Goal: Task Accomplishment & Management: Complete application form

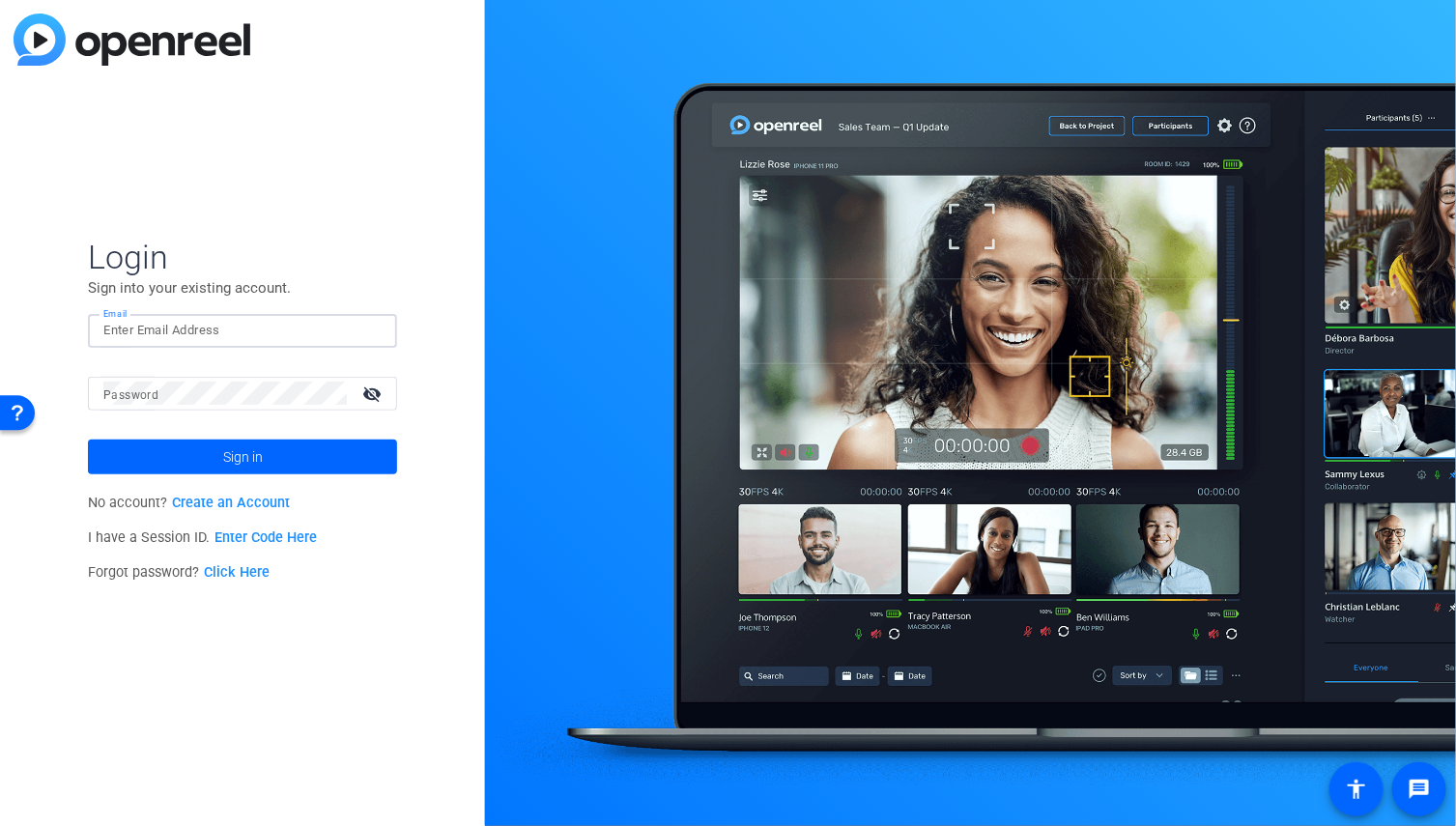
click at [166, 340] on input "Email" at bounding box center [243, 330] width 278 height 23
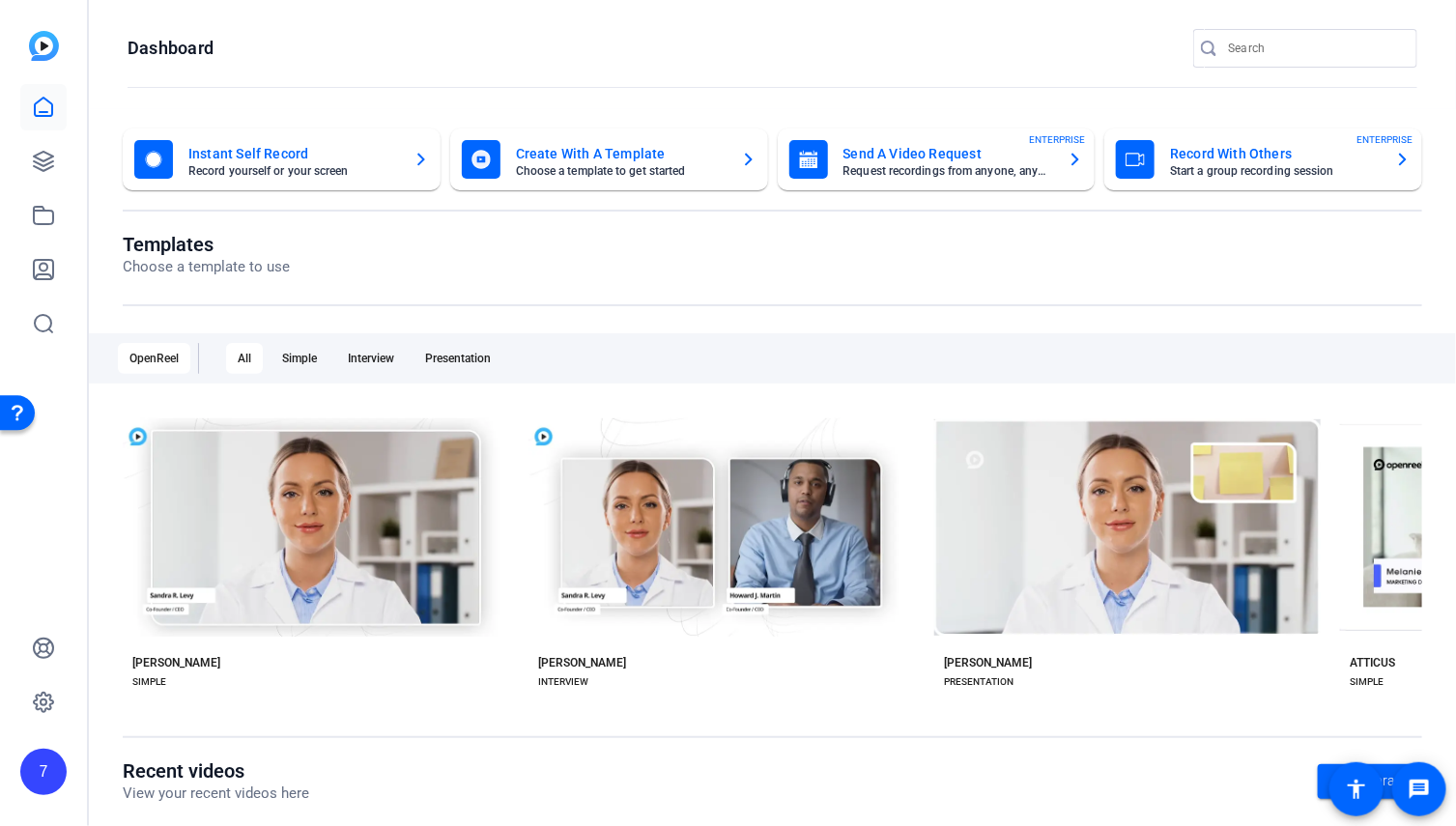
click at [965, 163] on mat-card-title "Send A Video Request" at bounding box center [949, 153] width 209 height 23
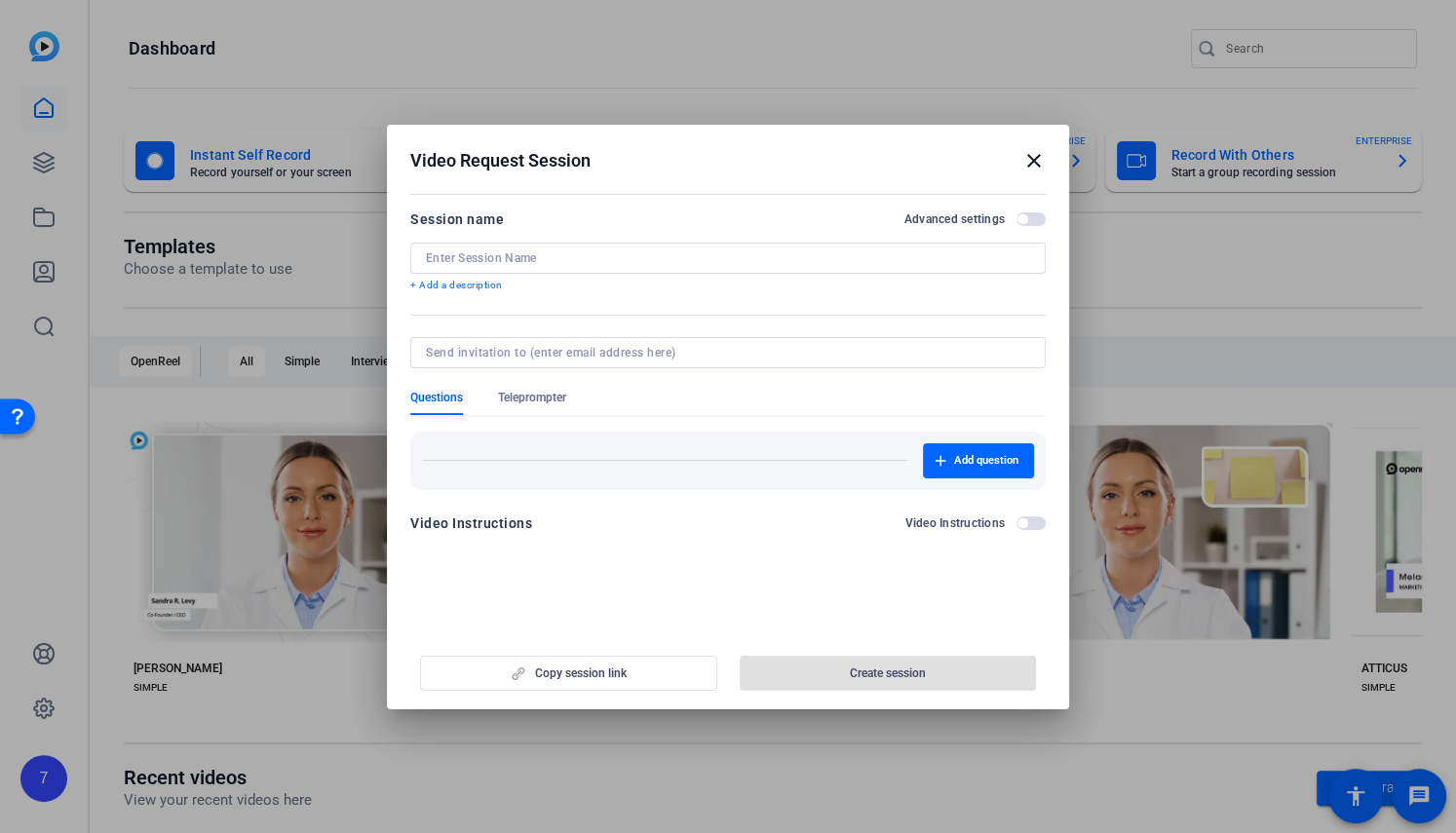
click at [504, 260] on input at bounding box center [728, 259] width 604 height 16
paste input "[PERSON_NAME]'s farewell video"
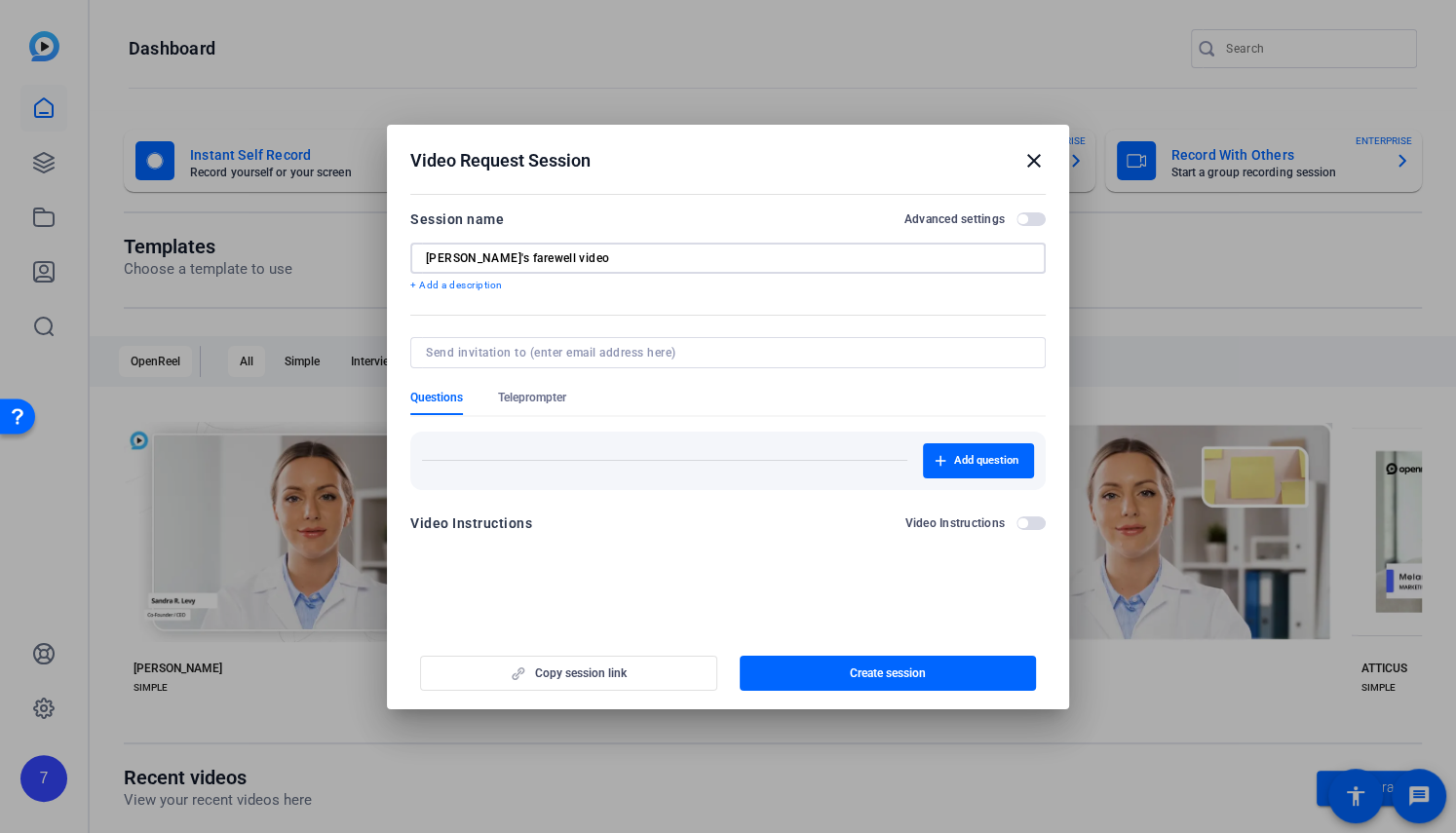
click at [426, 256] on input "[PERSON_NAME]'s farewell video" at bounding box center [728, 259] width 604 height 16
type input "[PERSON_NAME]'s farewell video"
click at [1011, 453] on span "Add question" at bounding box center [985, 461] width 65 height 16
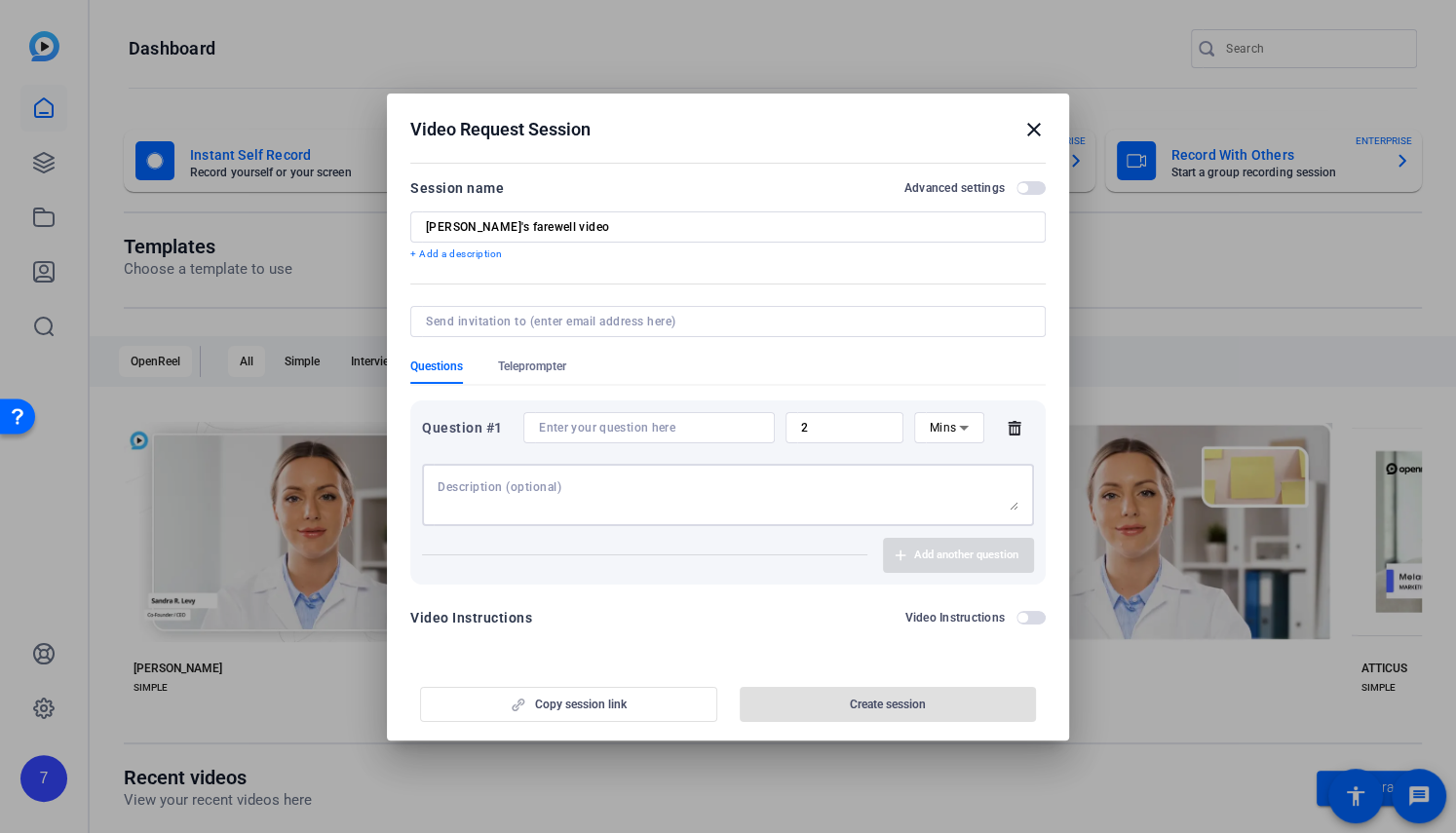
click at [513, 487] on textarea at bounding box center [728, 495] width 580 height 31
paste textarea "please share a brief few words to be included in Heather's farewell video"
type textarea "please share a brief few words to be included in Heather's farewell video"
click at [443, 486] on textarea "please share a brief few words to be included in Heather's farewell video" at bounding box center [728, 495] width 580 height 31
drag, startPoint x: 901, startPoint y: 483, endPoint x: 273, endPoint y: 418, distance: 631.4
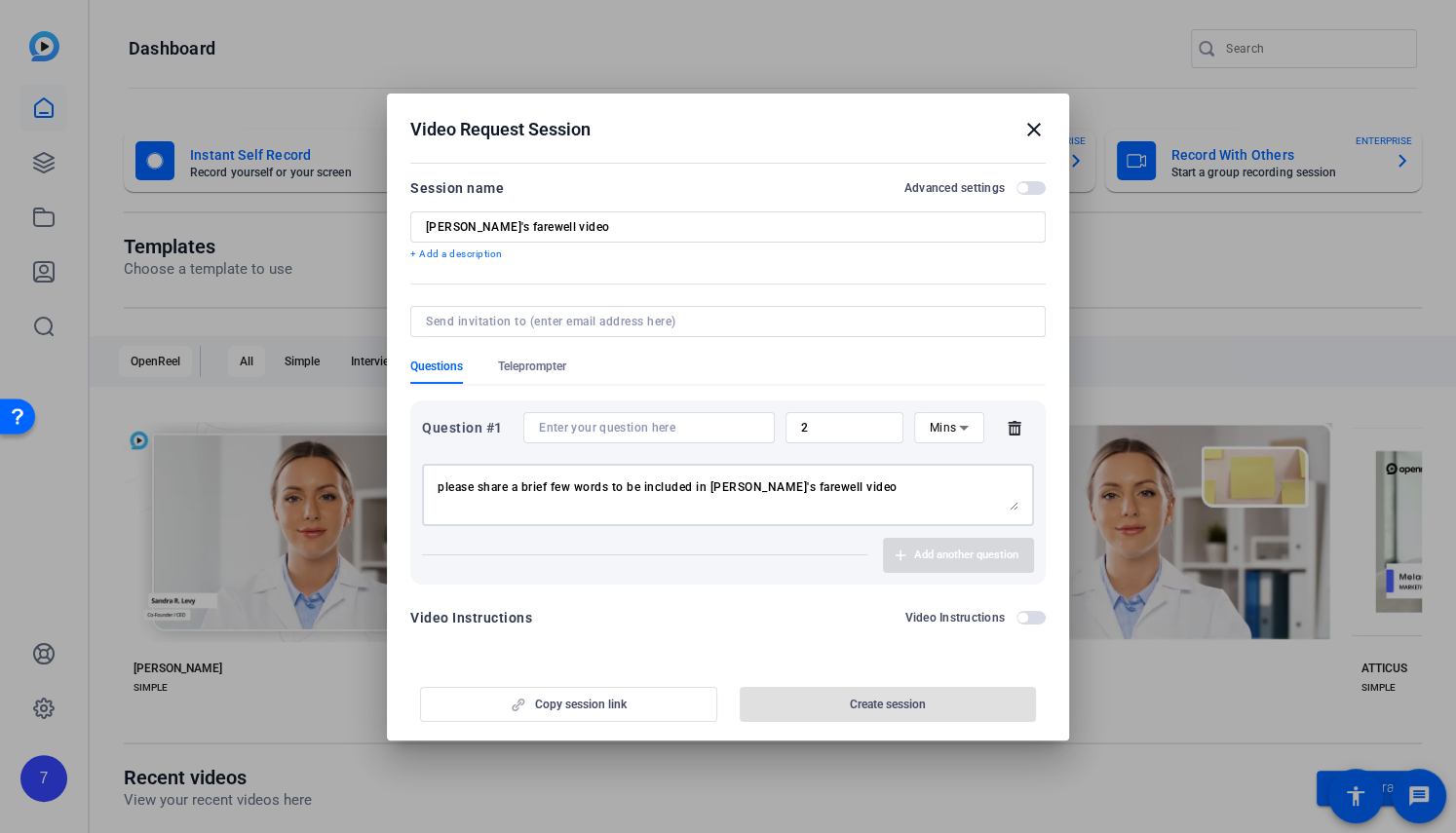
click at [273, 418] on div "Video Request Session close Session name Advanced settings Heather's farewell v…" at bounding box center [728, 416] width 1456 height 833
click at [575, 424] on input at bounding box center [648, 428] width 220 height 16
paste input "please share a brief few words to be included in Heather's farewell video"
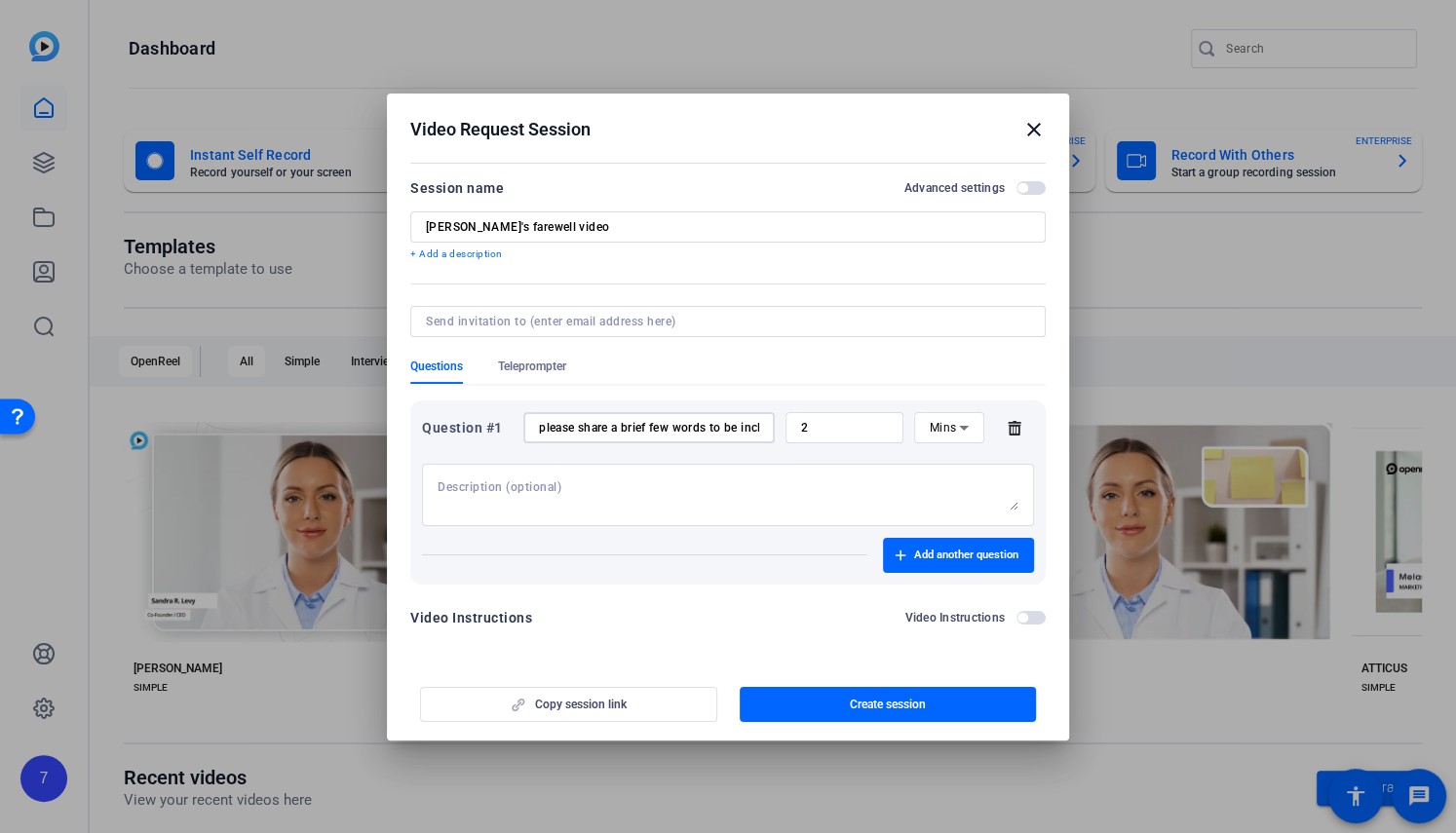
drag, startPoint x: 555, startPoint y: 423, endPoint x: 378, endPoint y: 405, distance: 177.9
click at [378, 405] on div "Video Request Session close Session name Advanced settings Heather's farewell v…" at bounding box center [728, 416] width 1456 height 833
click at [549, 428] on input "please share a brief few words to be included in Heather's farewell video" at bounding box center [648, 428] width 220 height 16
type input "Please share a brief few words to be included in Heather's farewell video"
click at [462, 254] on p "+ Add a description" at bounding box center [728, 255] width 635 height 16
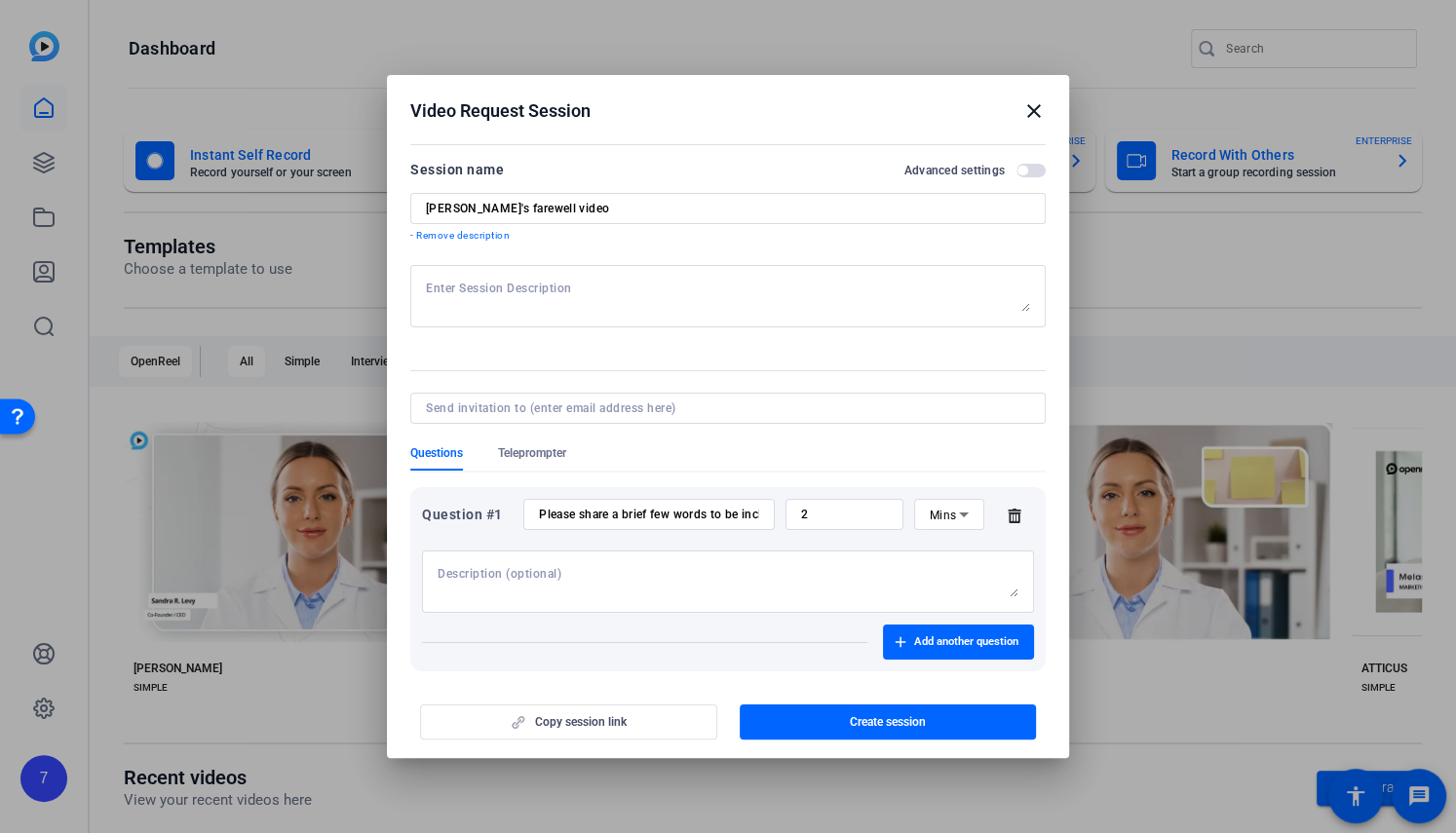
click at [488, 286] on textarea at bounding box center [728, 296] width 604 height 31
paste textarea "please share a brief few words to be included in Heather's farewell video"
click at [431, 285] on textarea "please share a brief few words to be included in Heather's farewell video" at bounding box center [728, 296] width 604 height 31
type textarea "Please share a brief few words to be included in Heather's farewell video"
click at [920, 725] on span "Create session" at bounding box center [888, 723] width 76 height 16
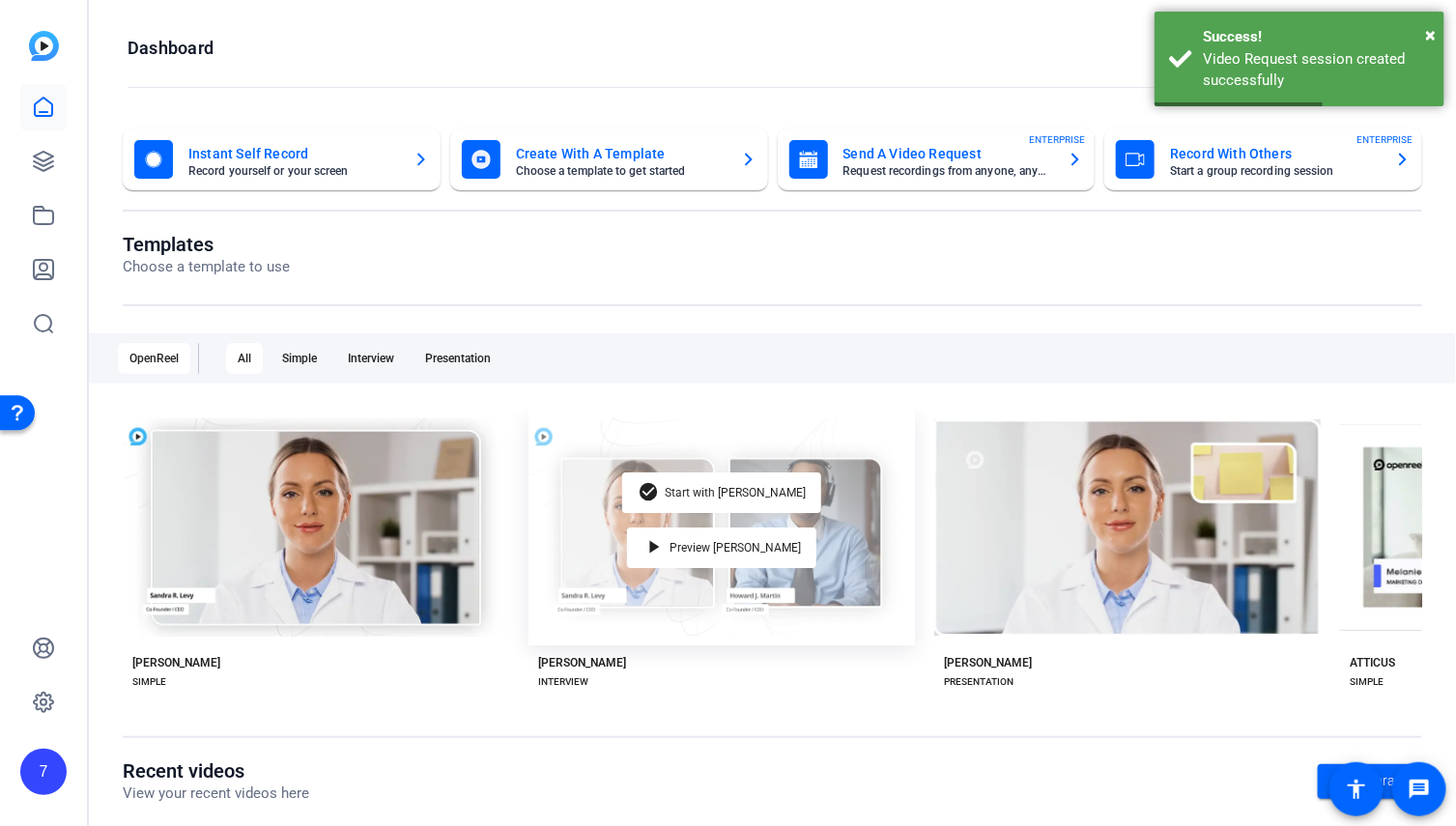
scroll to position [4, 0]
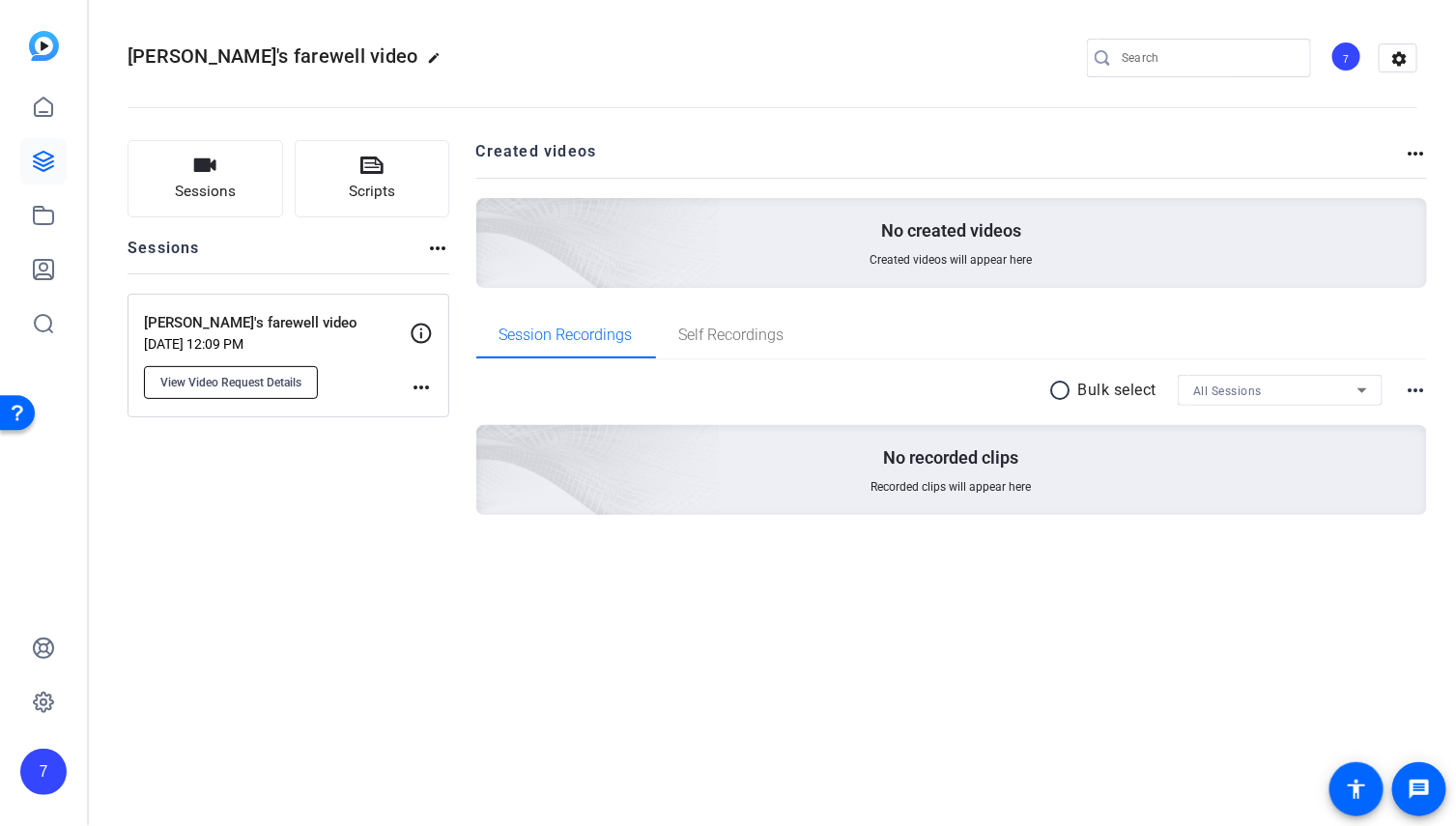
click at [260, 387] on span "View Video Request Details" at bounding box center [231, 383] width 141 height 16
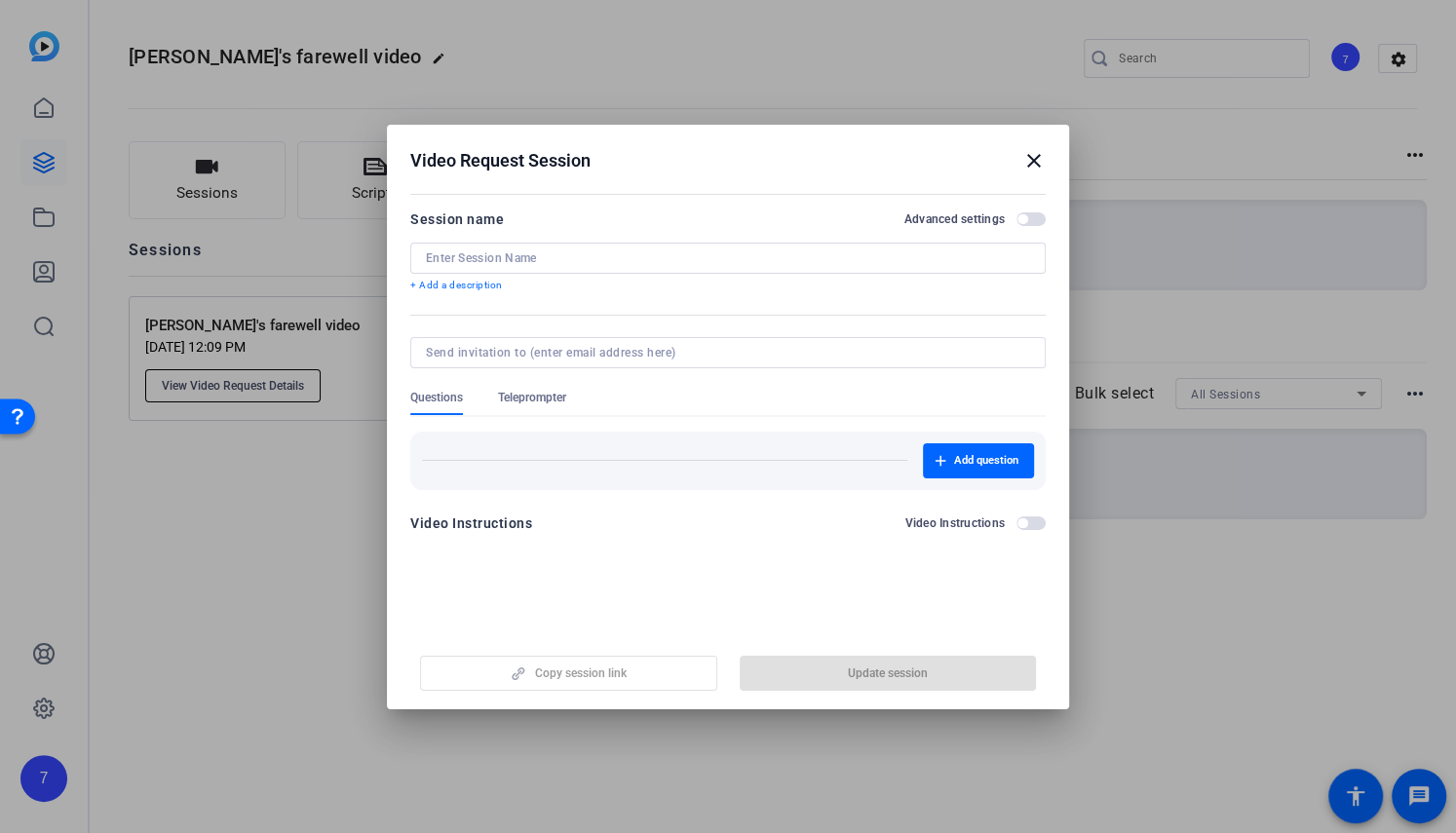
type input "[PERSON_NAME]'s farewell video"
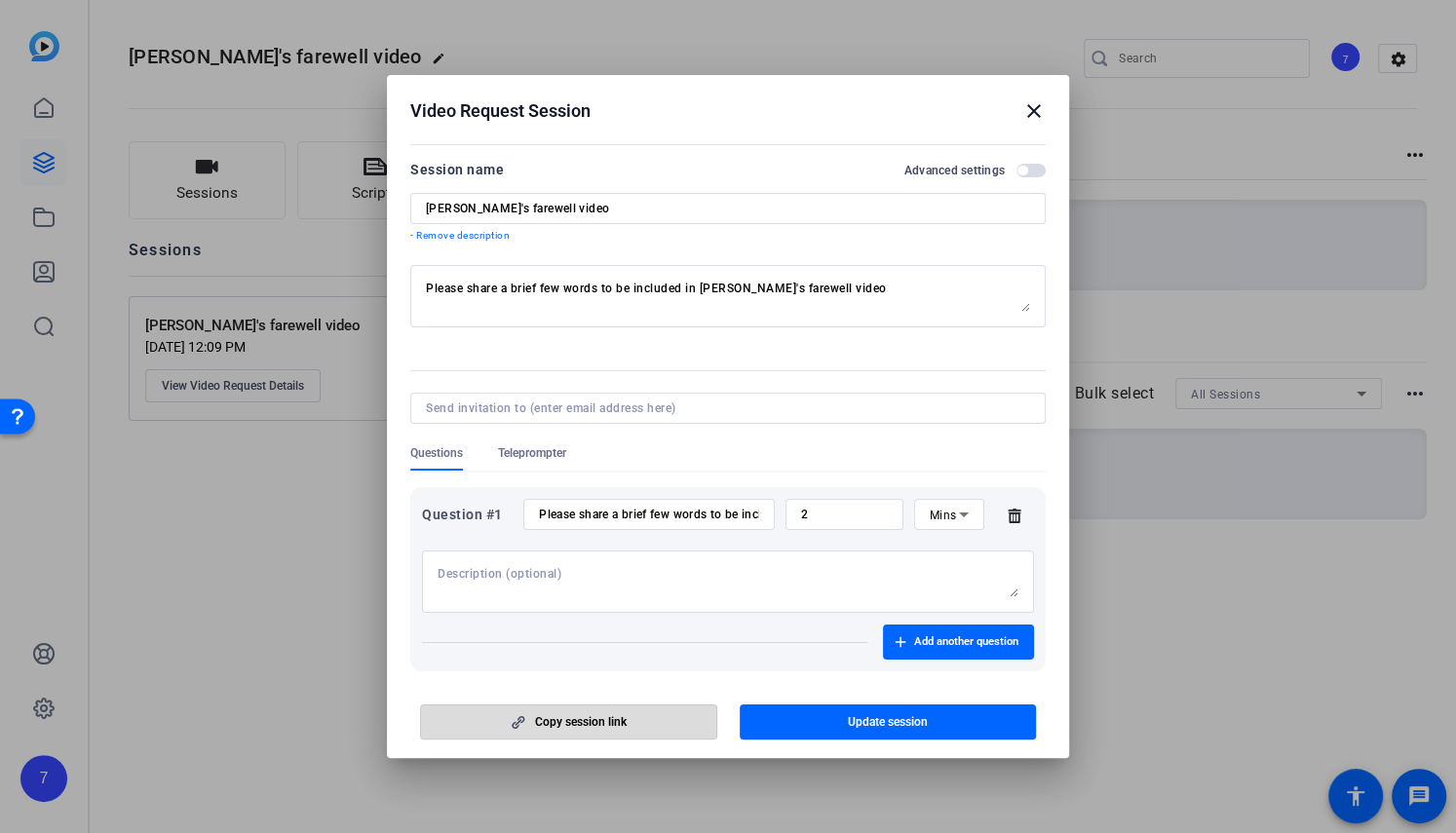
click at [629, 728] on span "button" at bounding box center [568, 722] width 296 height 47
click at [624, 723] on span "Copy session link" at bounding box center [580, 723] width 92 height 16
click at [1017, 170] on span "button" at bounding box center [1022, 170] width 10 height 10
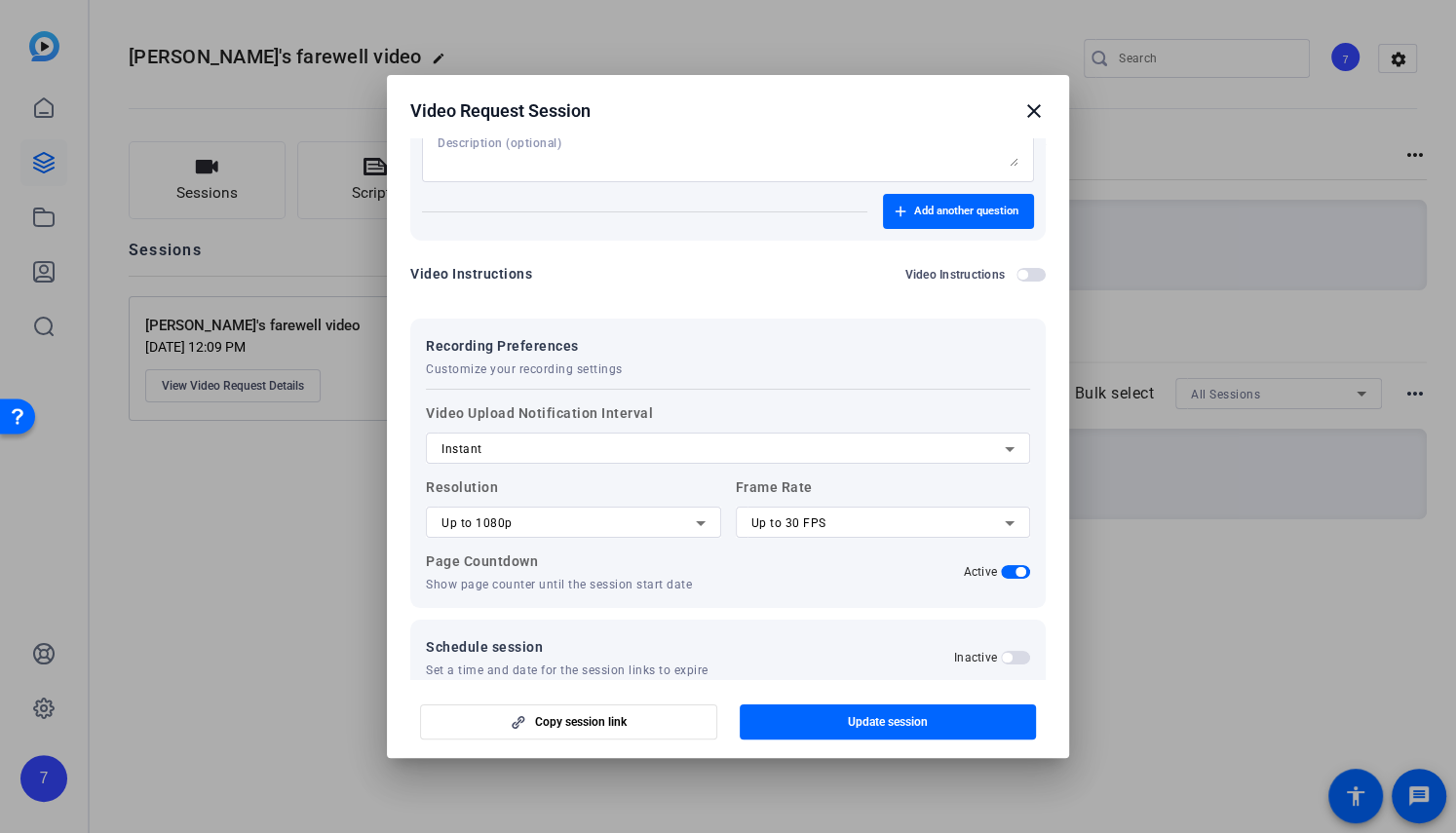
scroll to position [79, 0]
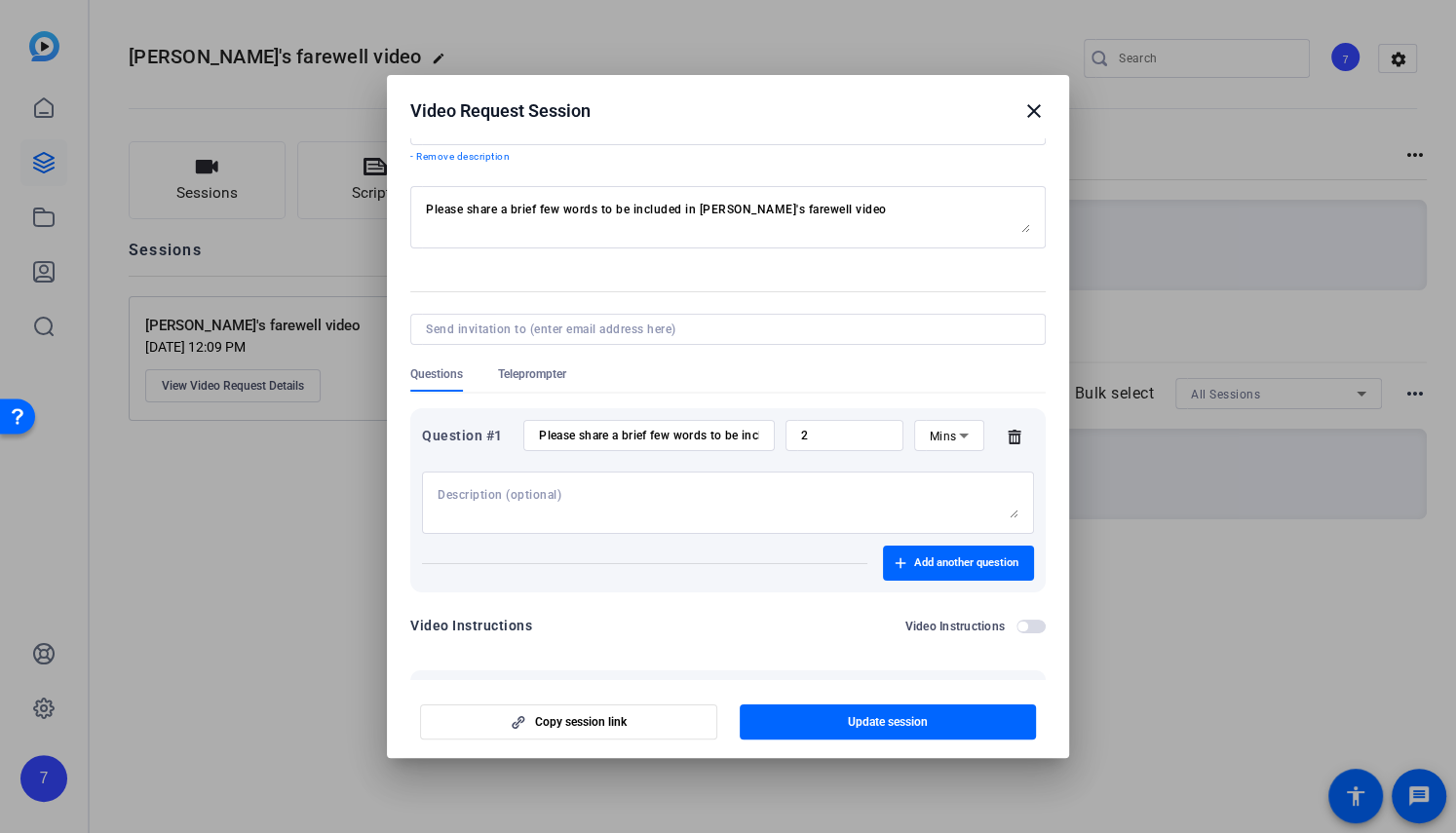
click at [1016, 624] on button "Video Instructions" at bounding box center [1030, 627] width 29 height 14
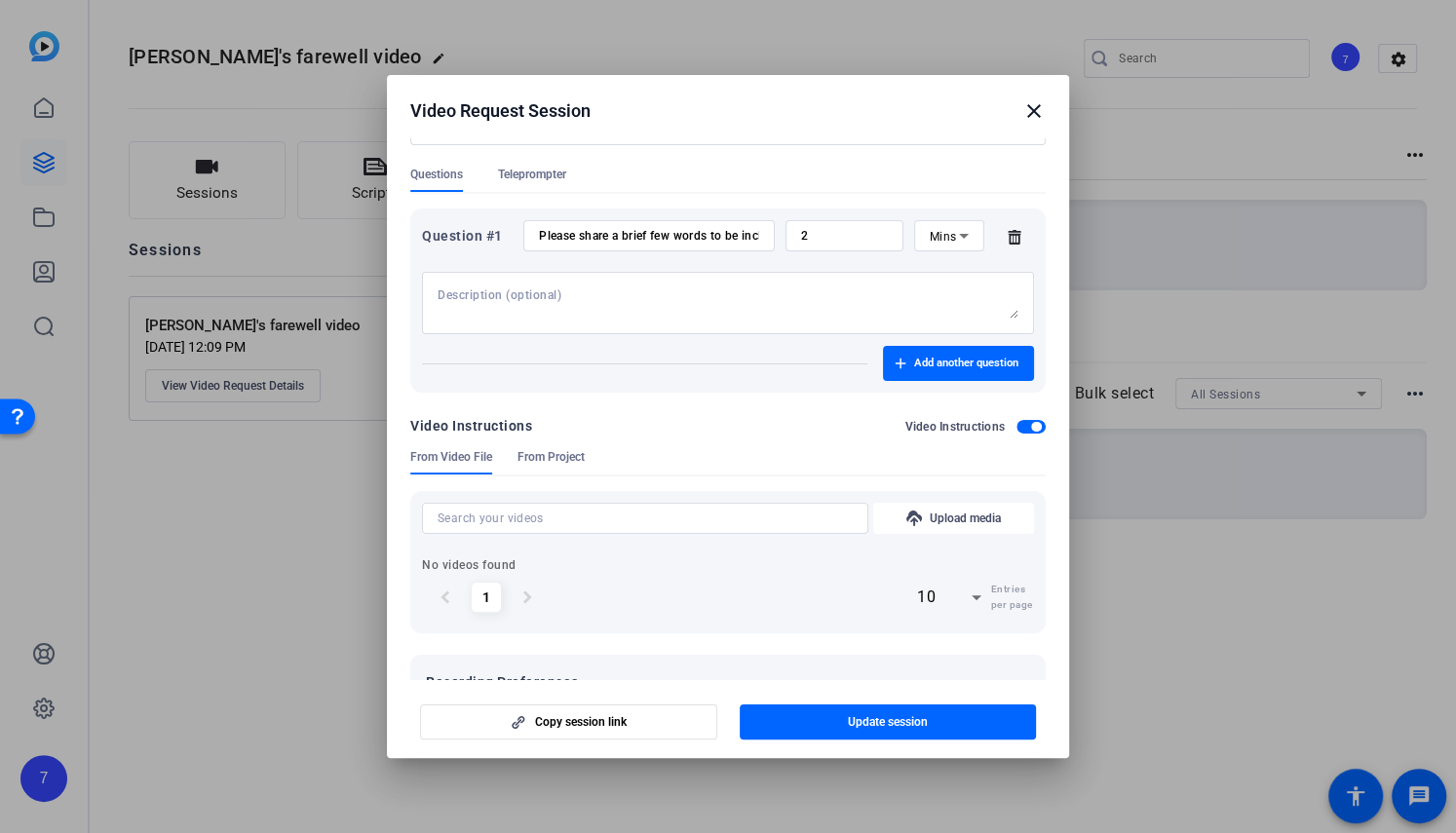
scroll to position [203, 0]
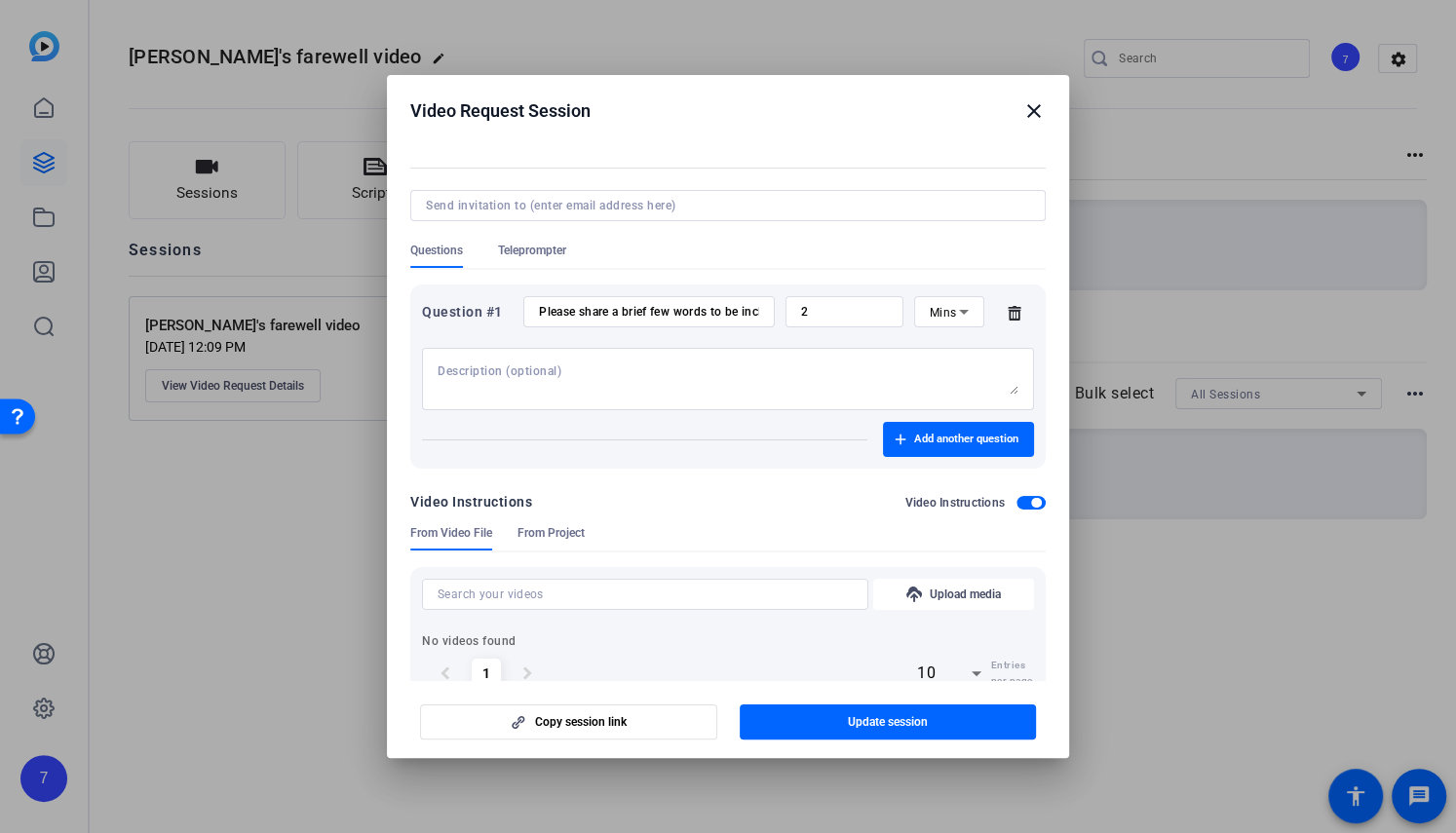
click at [1031, 504] on span "button" at bounding box center [1036, 503] width 10 height 10
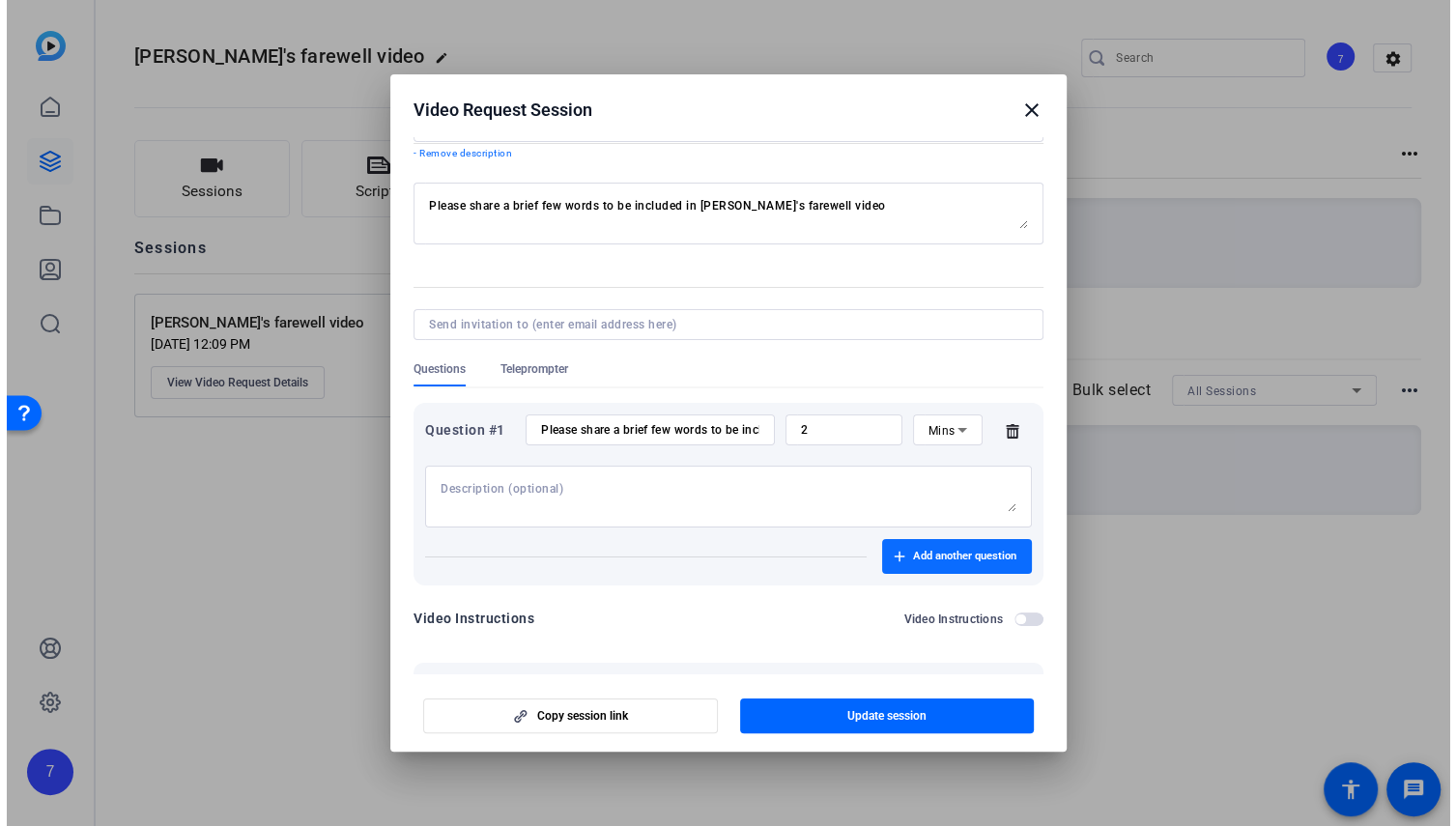
scroll to position [0, 0]
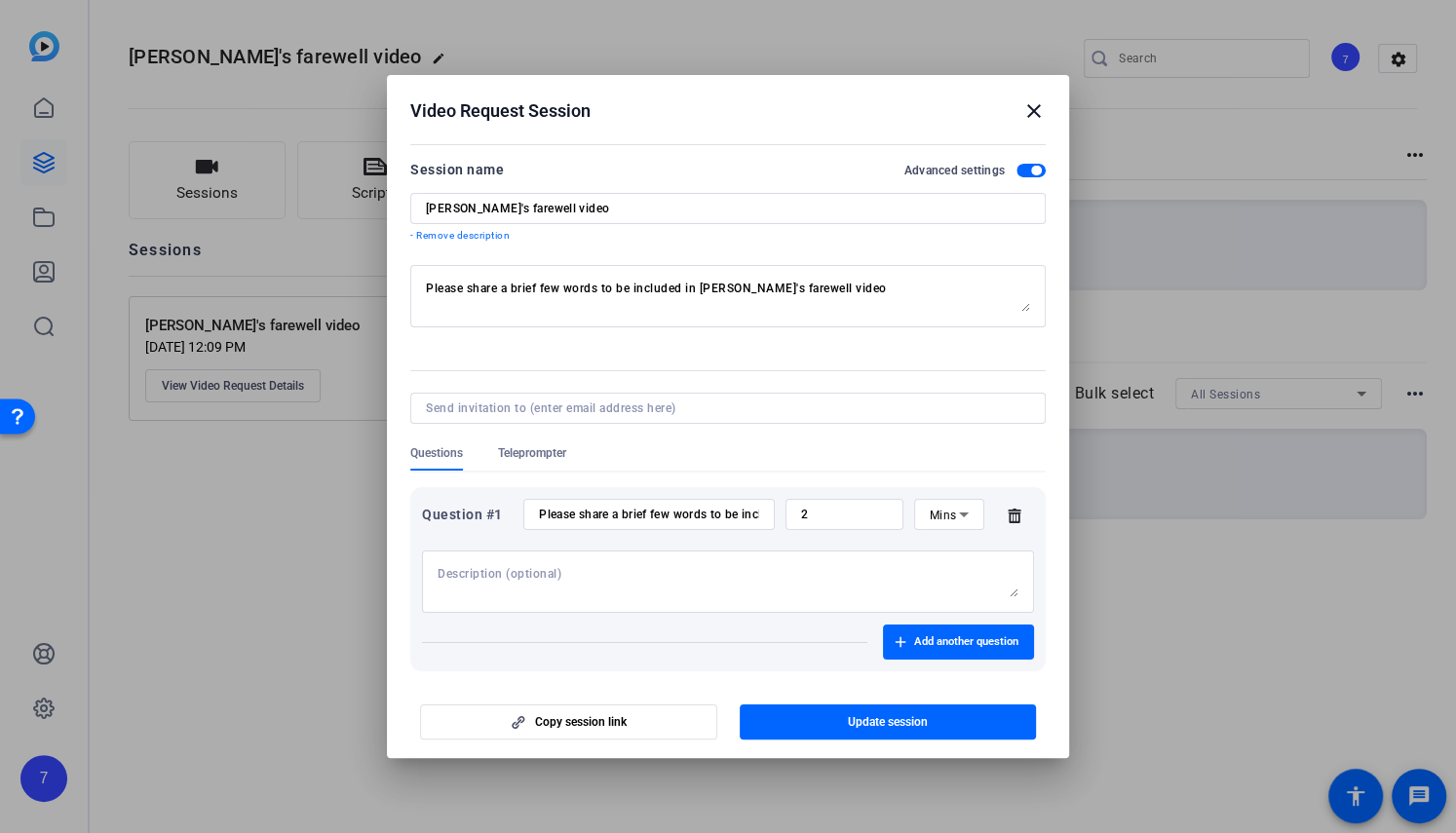
click at [524, 457] on span "Teleprompter" at bounding box center [531, 453] width 69 height 16
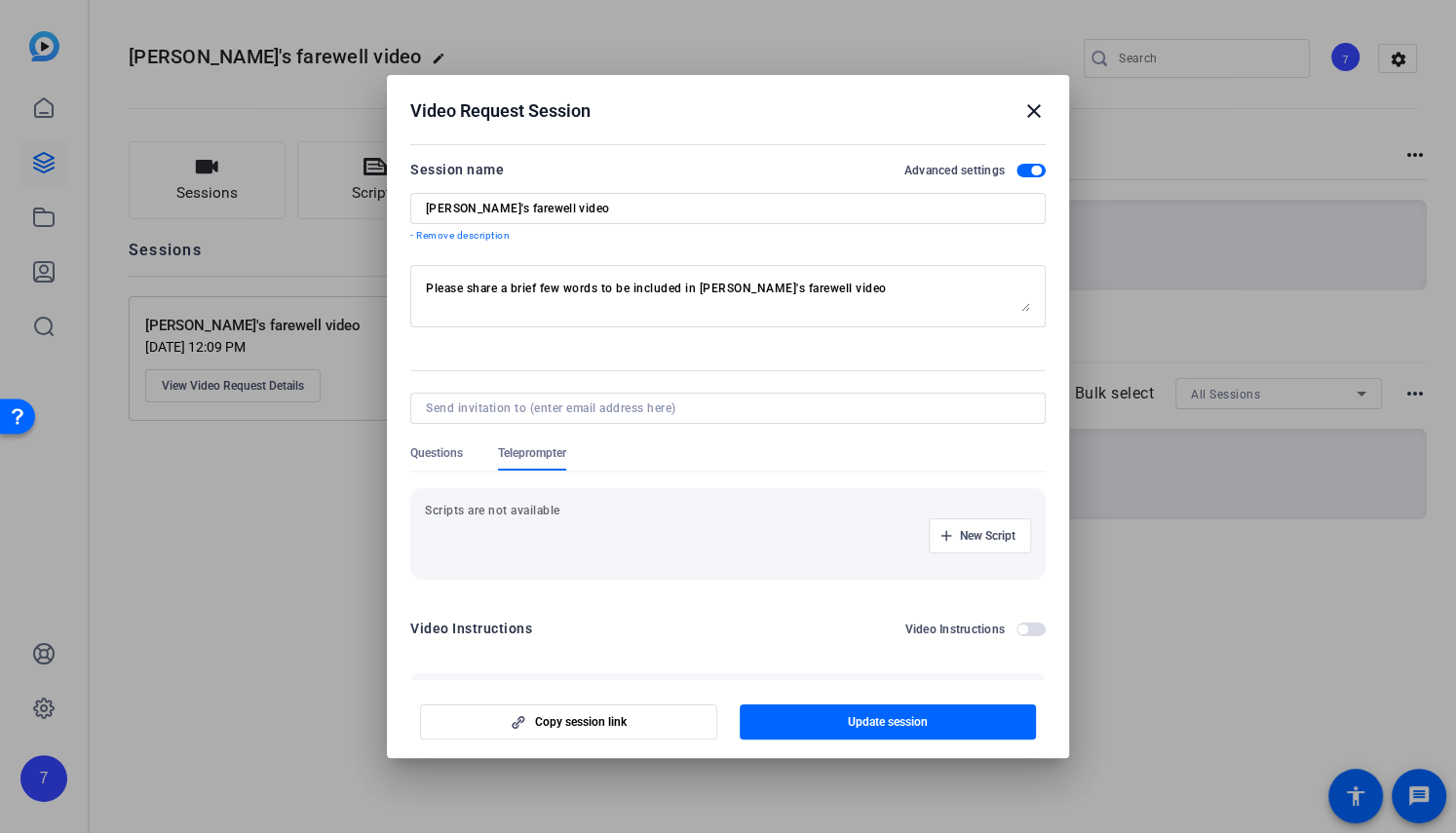
click at [1032, 113] on mat-icon "close" at bounding box center [1033, 110] width 23 height 23
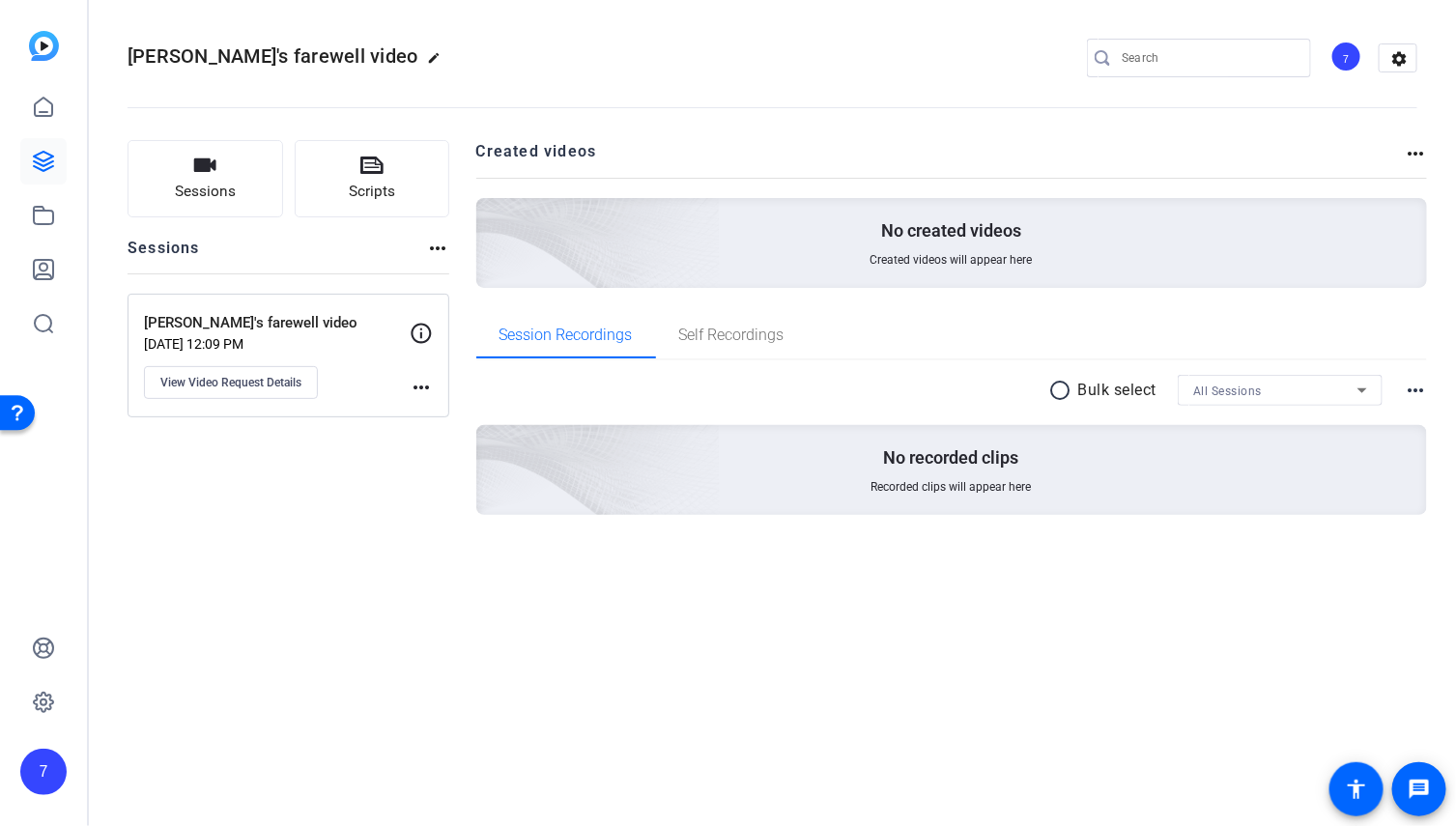
click at [439, 245] on mat-icon "more_horiz" at bounding box center [437, 248] width 23 height 23
click at [439, 246] on div at bounding box center [728, 413] width 1456 height 826
click at [695, 334] on span "Self Recordings" at bounding box center [731, 336] width 106 height 16
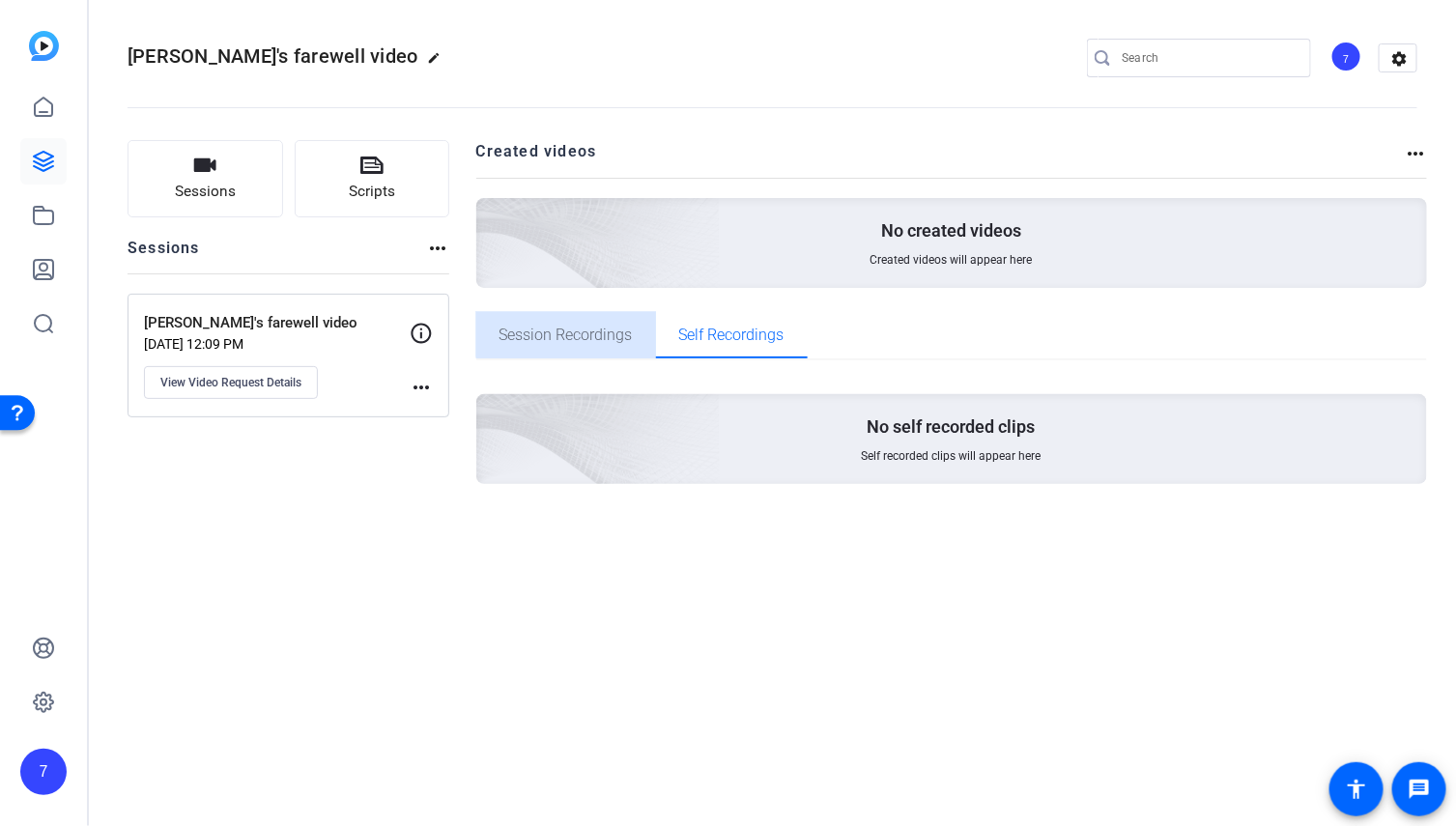
click at [579, 328] on span "Session Recordings" at bounding box center [566, 336] width 133 height 16
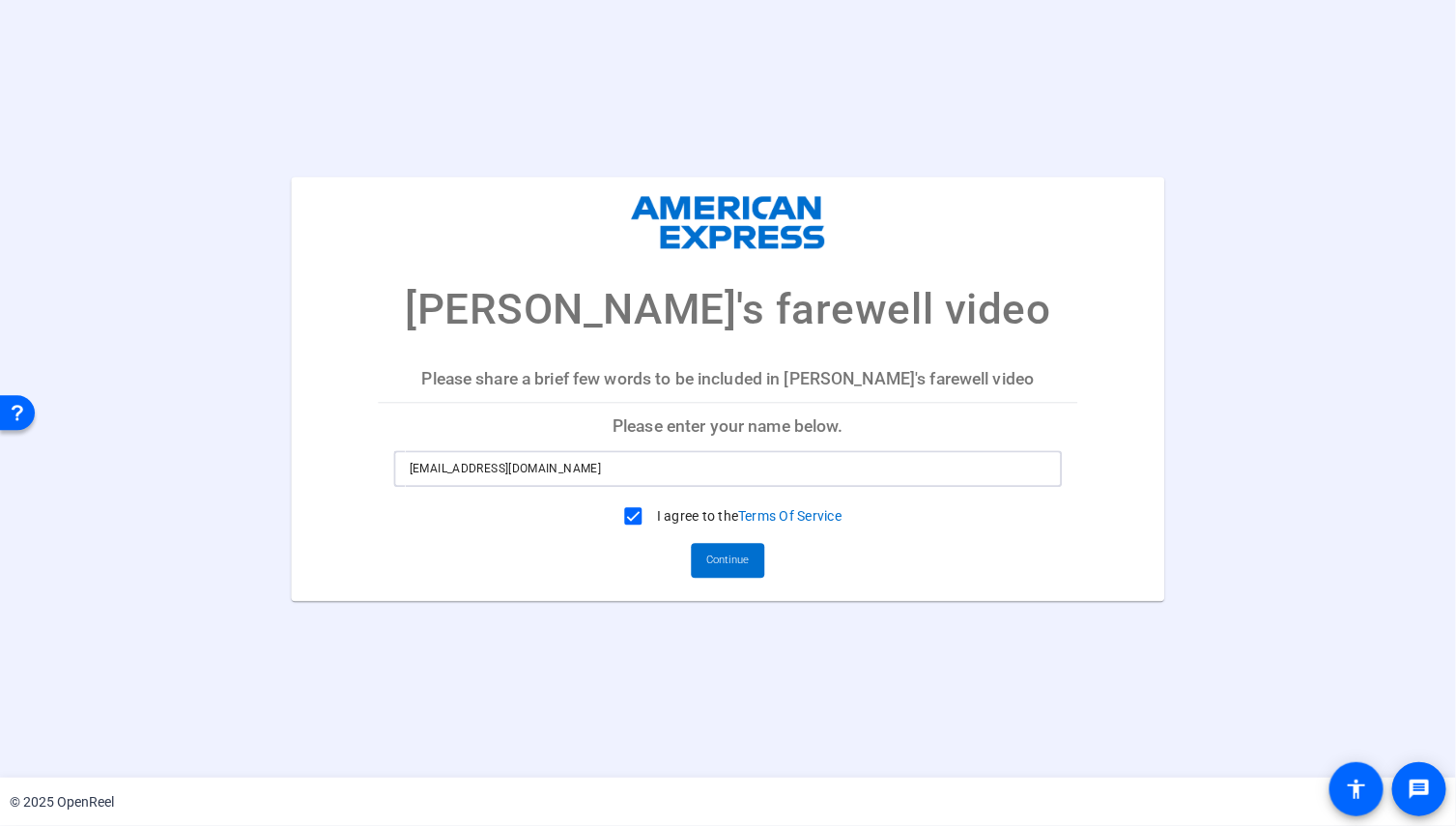
drag, startPoint x: 561, startPoint y: 472, endPoint x: 50, endPoint y: 402, distance: 515.8
click at [62, 410] on div "Heather's farewell video Please share a brief few words to be included in Heath…" at bounding box center [728, 389] width 1456 height 424
type input "yosef"
click at [729, 556] on span "Continue" at bounding box center [728, 560] width 42 height 29
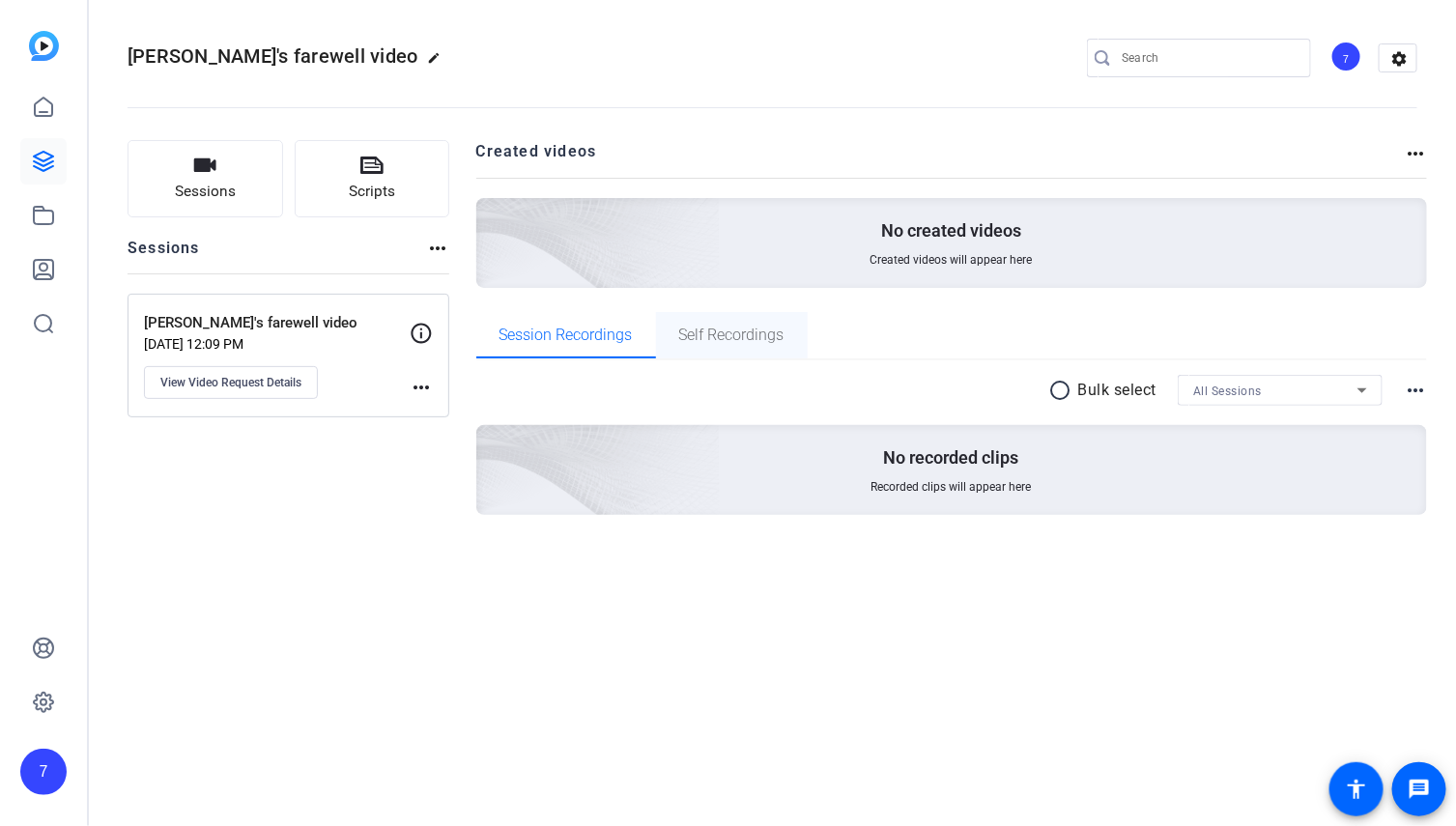
click at [734, 343] on span "Self Recordings" at bounding box center [731, 335] width 106 height 46
